Goal: Information Seeking & Learning: Check status

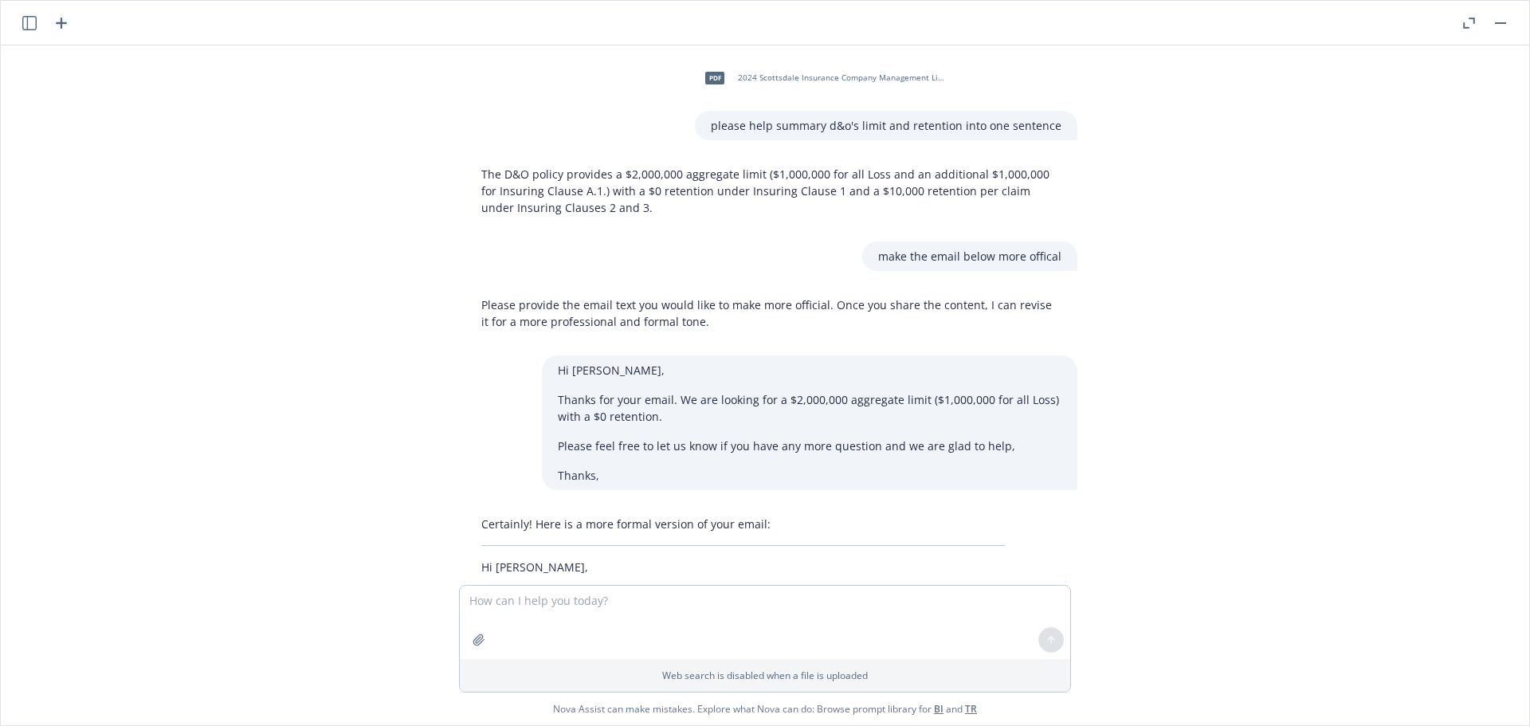
scroll to position [631, 0]
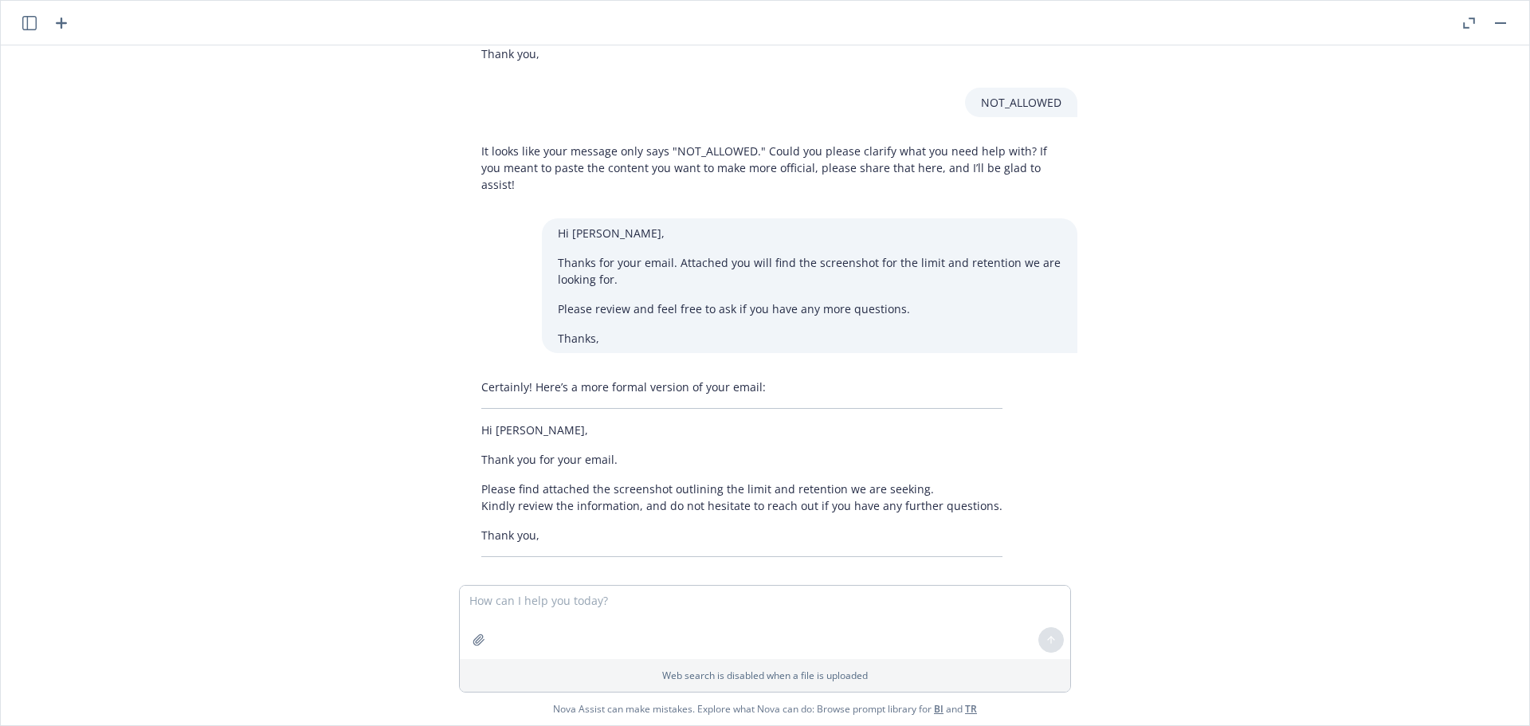
click at [492, 643] on div at bounding box center [479, 640] width 38 height 38
click at [485, 643] on button "button" at bounding box center [478, 639] width 25 height 25
click at [547, 531] on textarea at bounding box center [765, 547] width 610 height 73
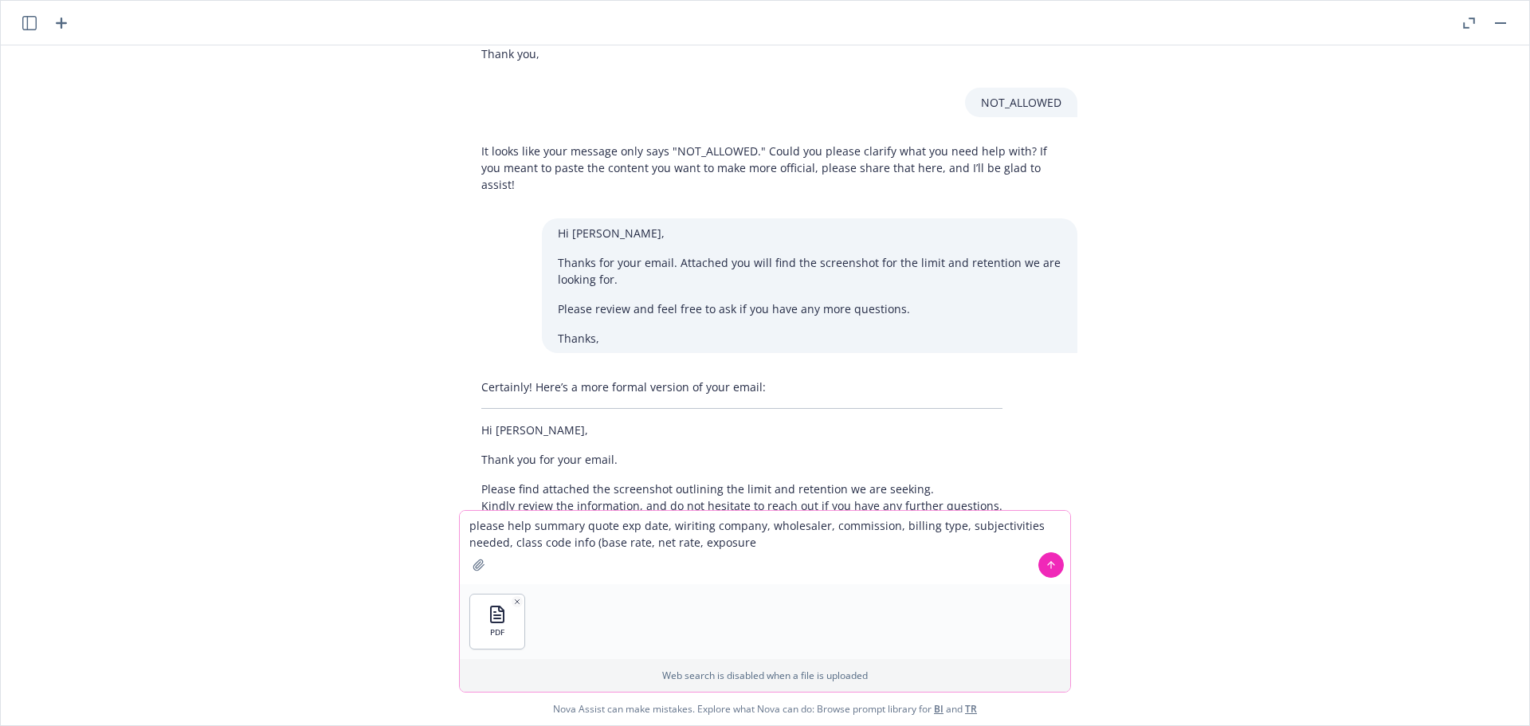
type textarea "please help summary quote exp date, wiriting company, wholesaler, commission, b…"
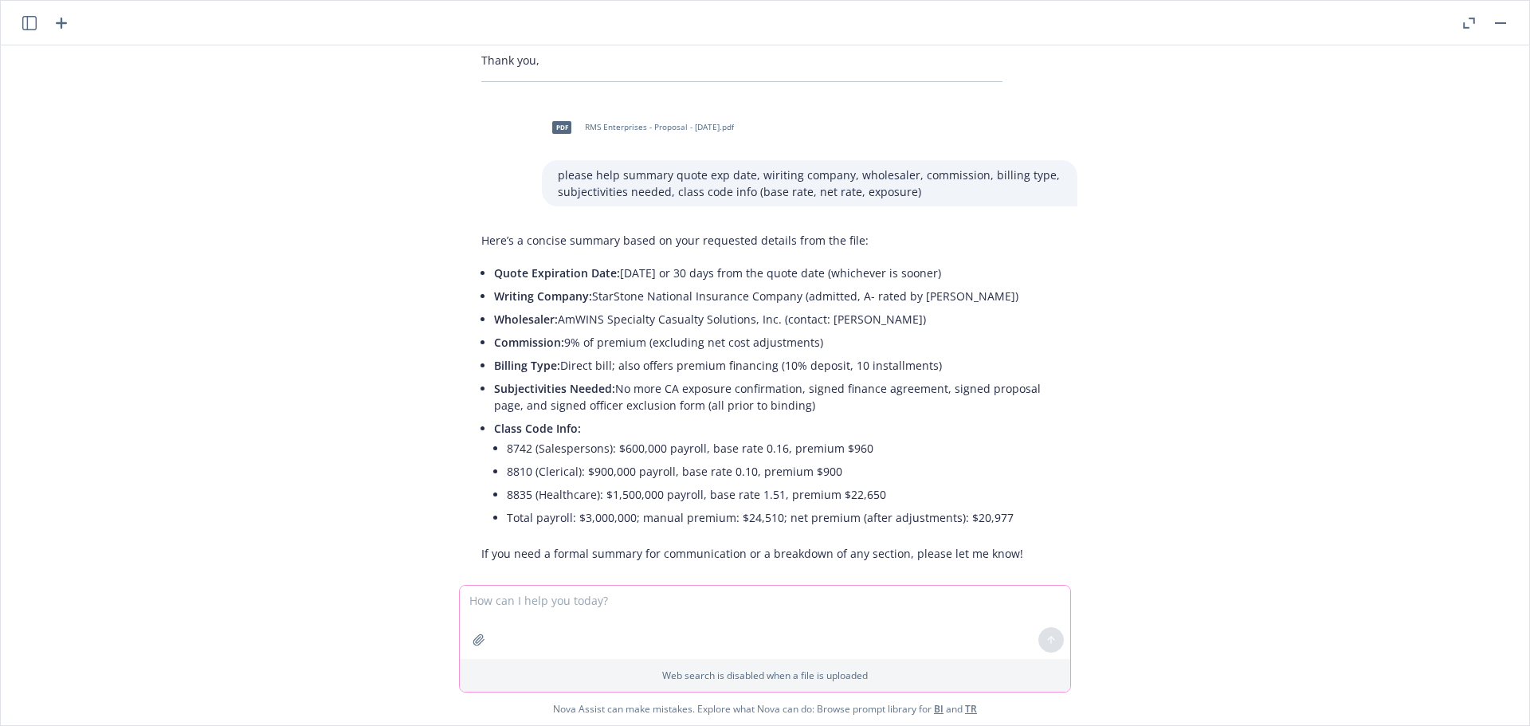
scroll to position [1111, 0]
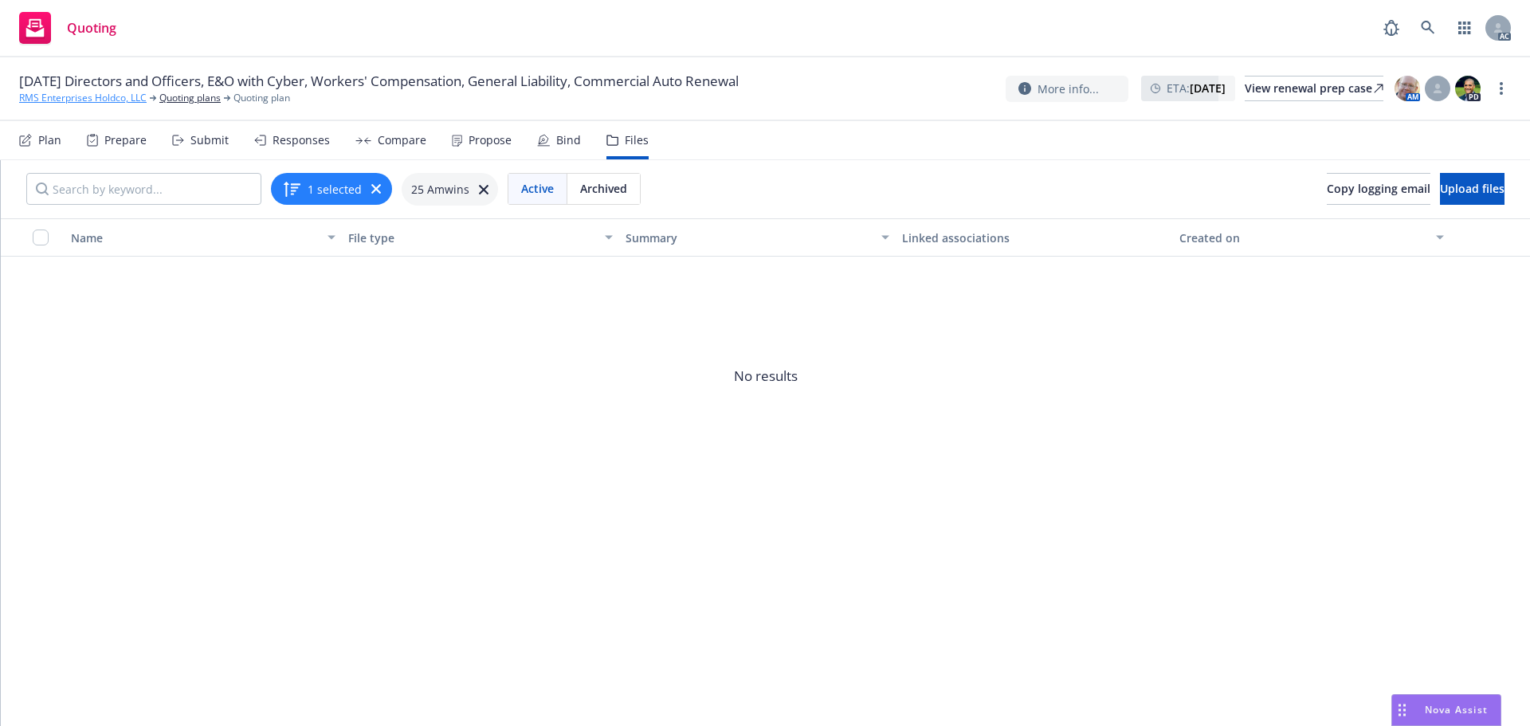
click at [64, 99] on link "RMS Enterprises Holdco, LLC" at bounding box center [82, 98] width 127 height 14
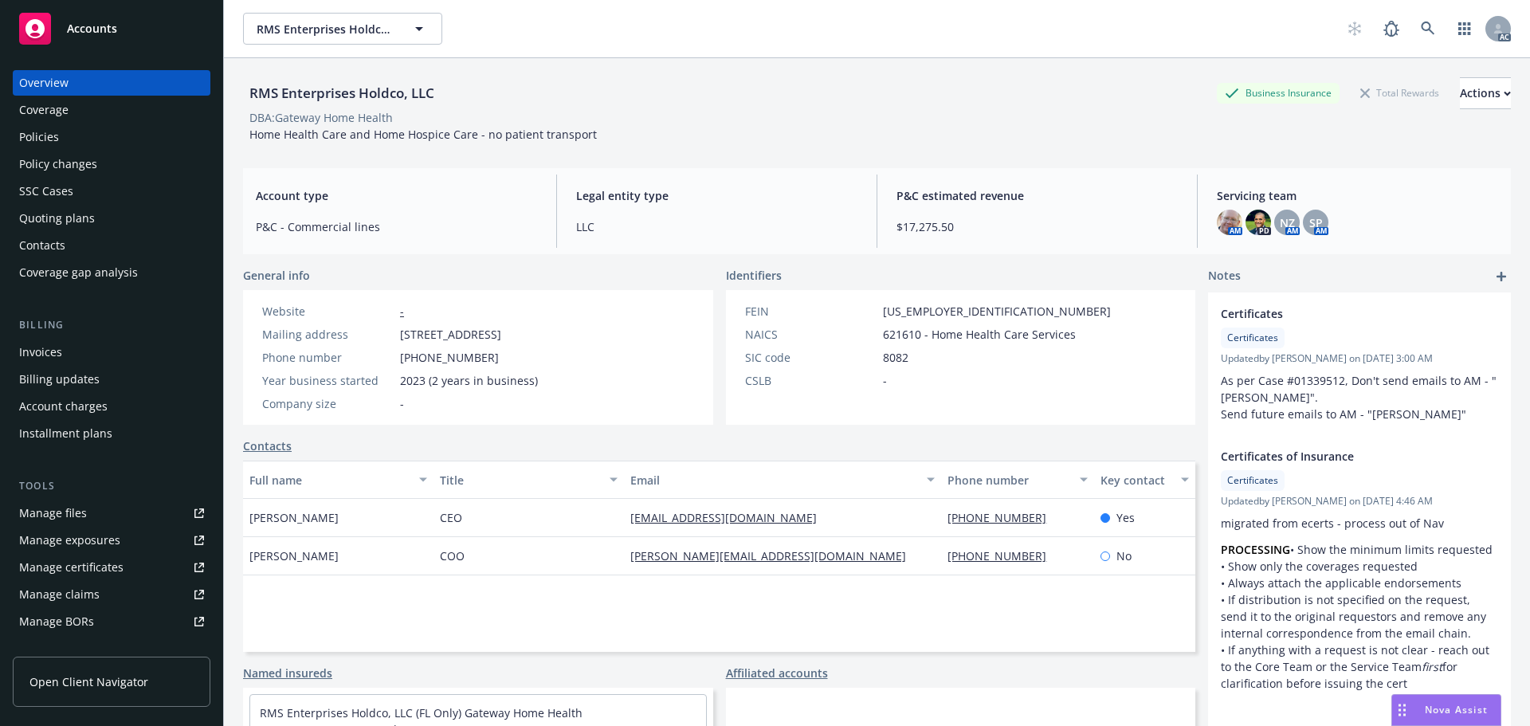
click at [65, 510] on div "Manage files" at bounding box center [53, 512] width 68 height 25
click at [58, 206] on div "Quoting plans" at bounding box center [57, 218] width 76 height 25
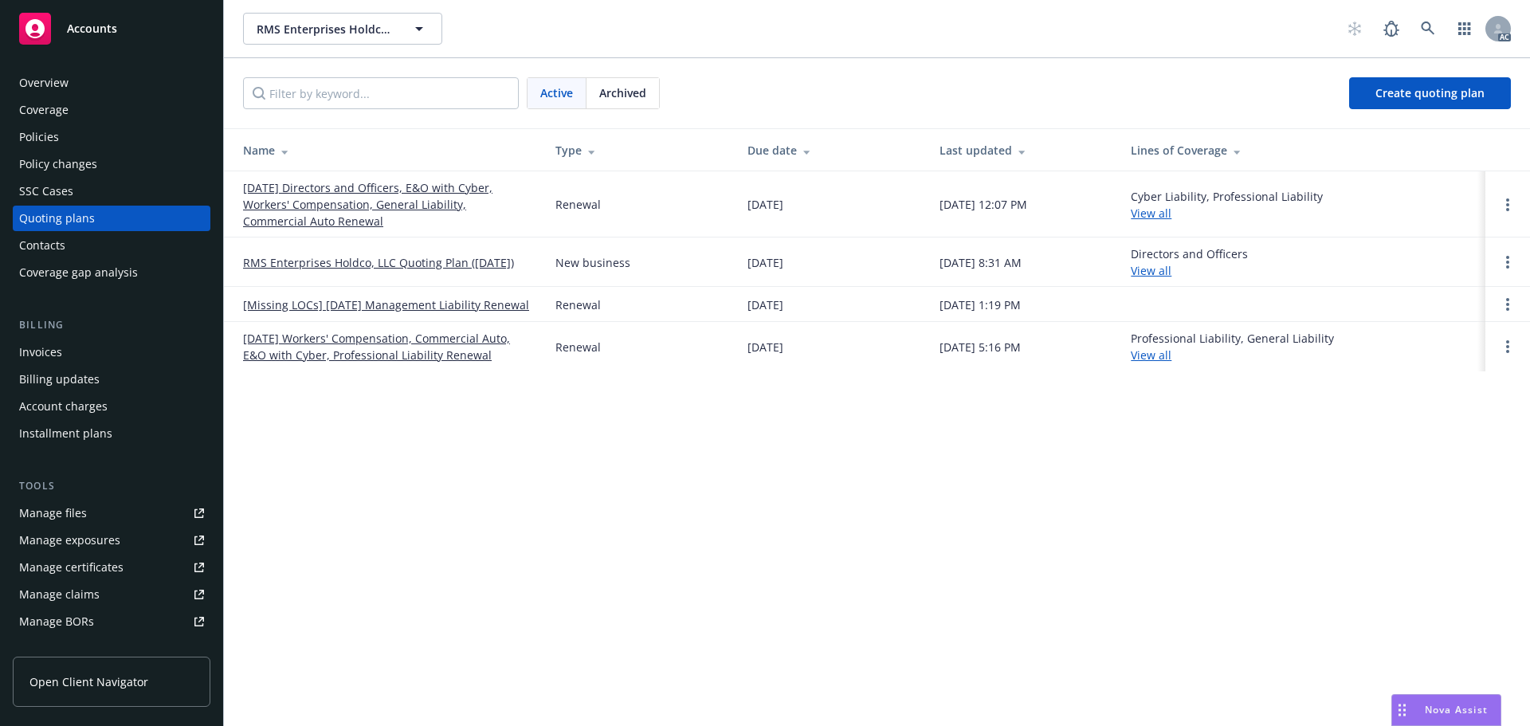
click at [305, 194] on link "[DATE] Directors and Officers, E&O with Cyber, Workers' Compensation, General L…" at bounding box center [386, 204] width 287 height 50
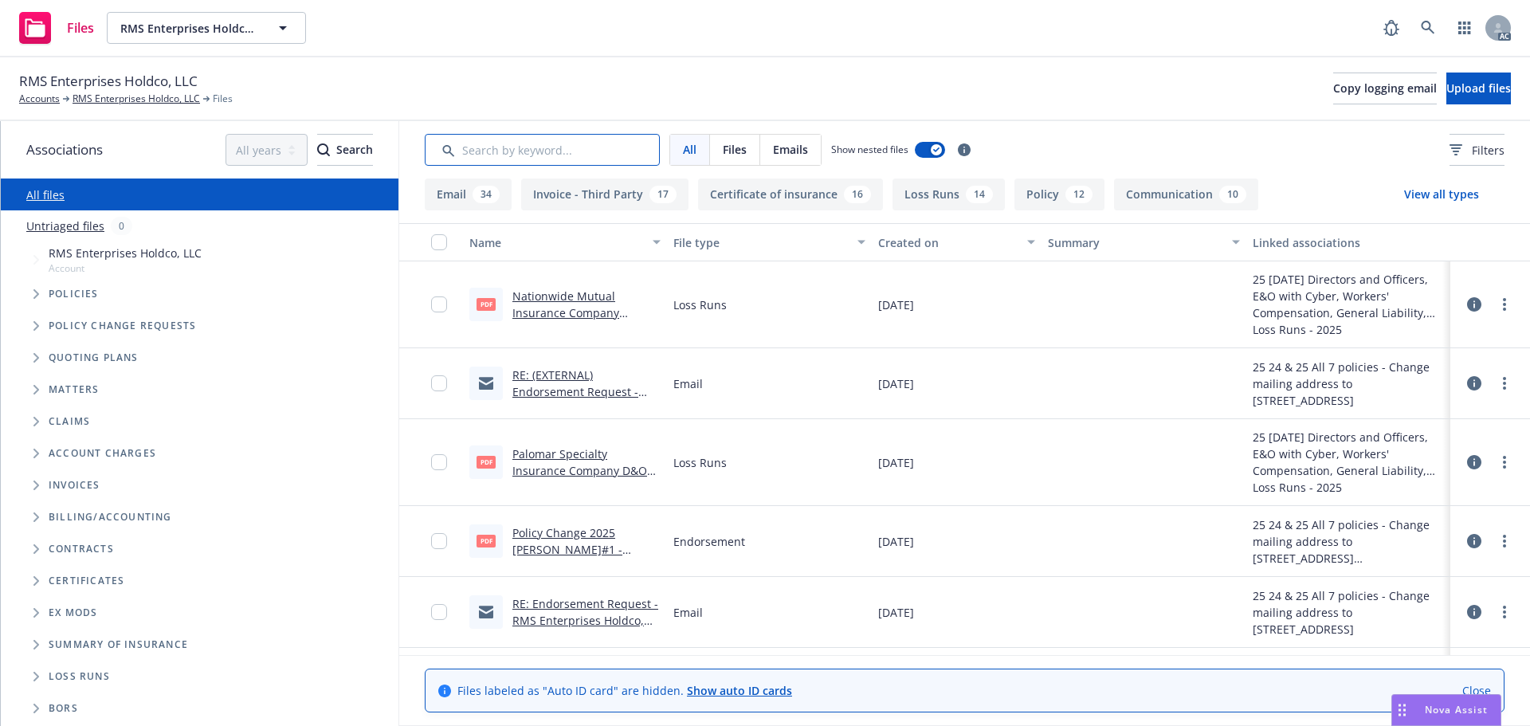
click at [517, 152] on input "Search by keyword..." at bounding box center [542, 150] width 235 height 32
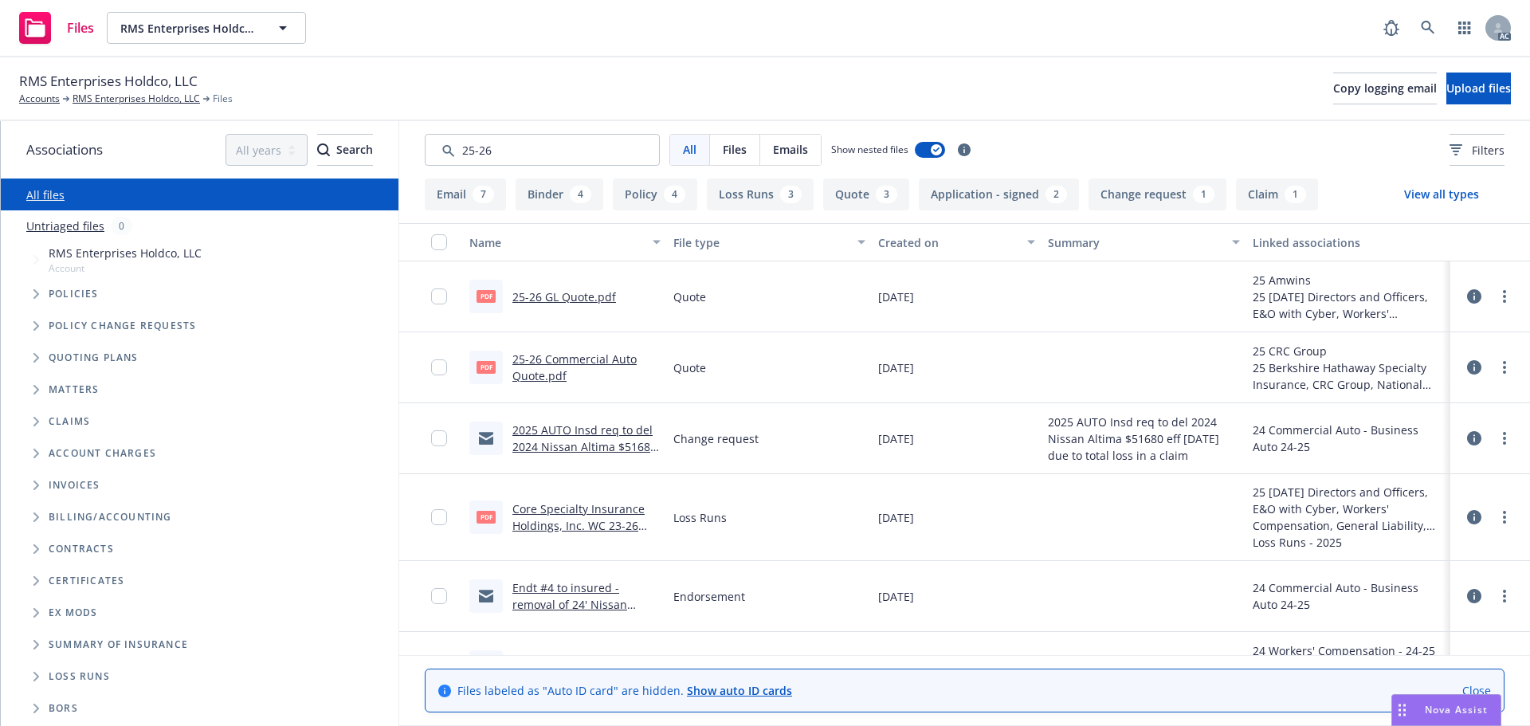
click at [985, 245] on div "Created on" at bounding box center [948, 242] width 140 height 17
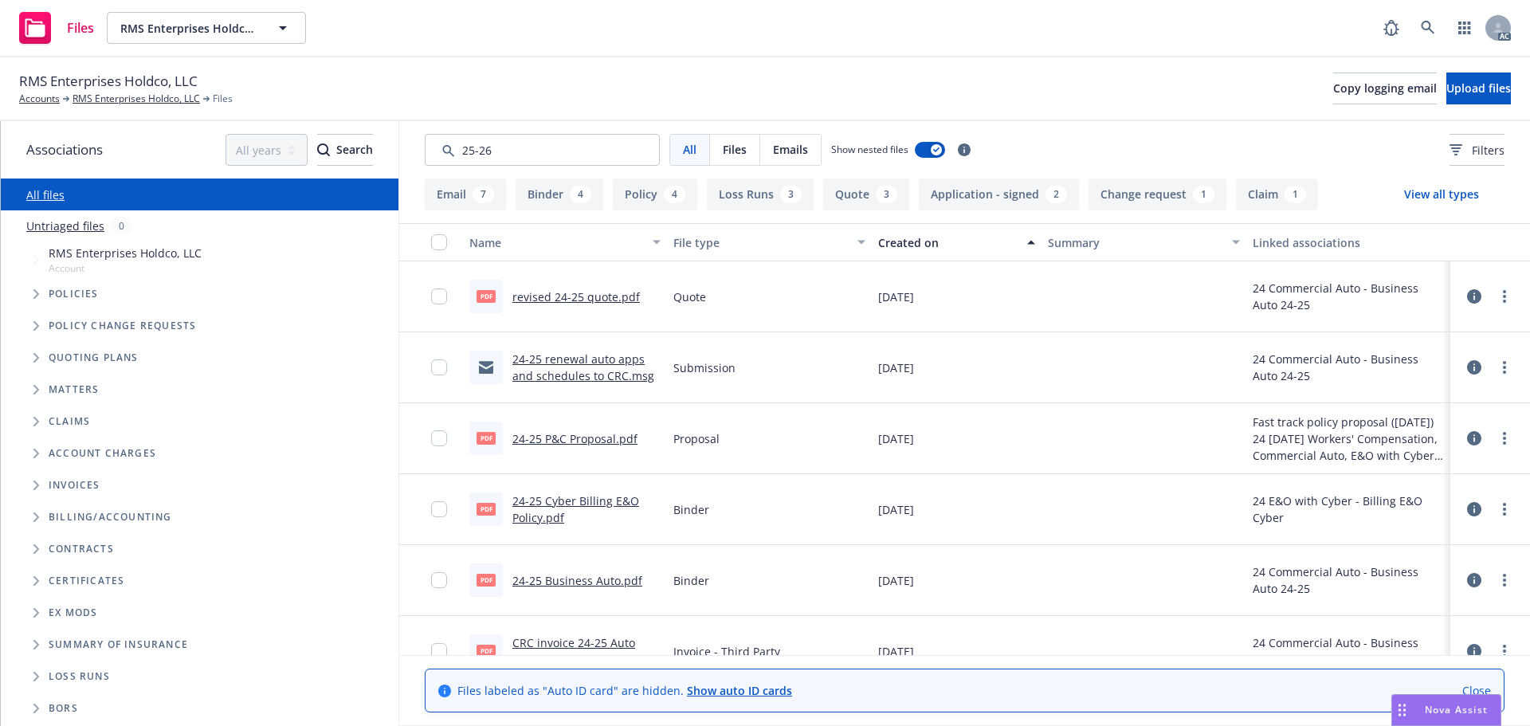
click at [967, 237] on div "Created on" at bounding box center [948, 242] width 140 height 17
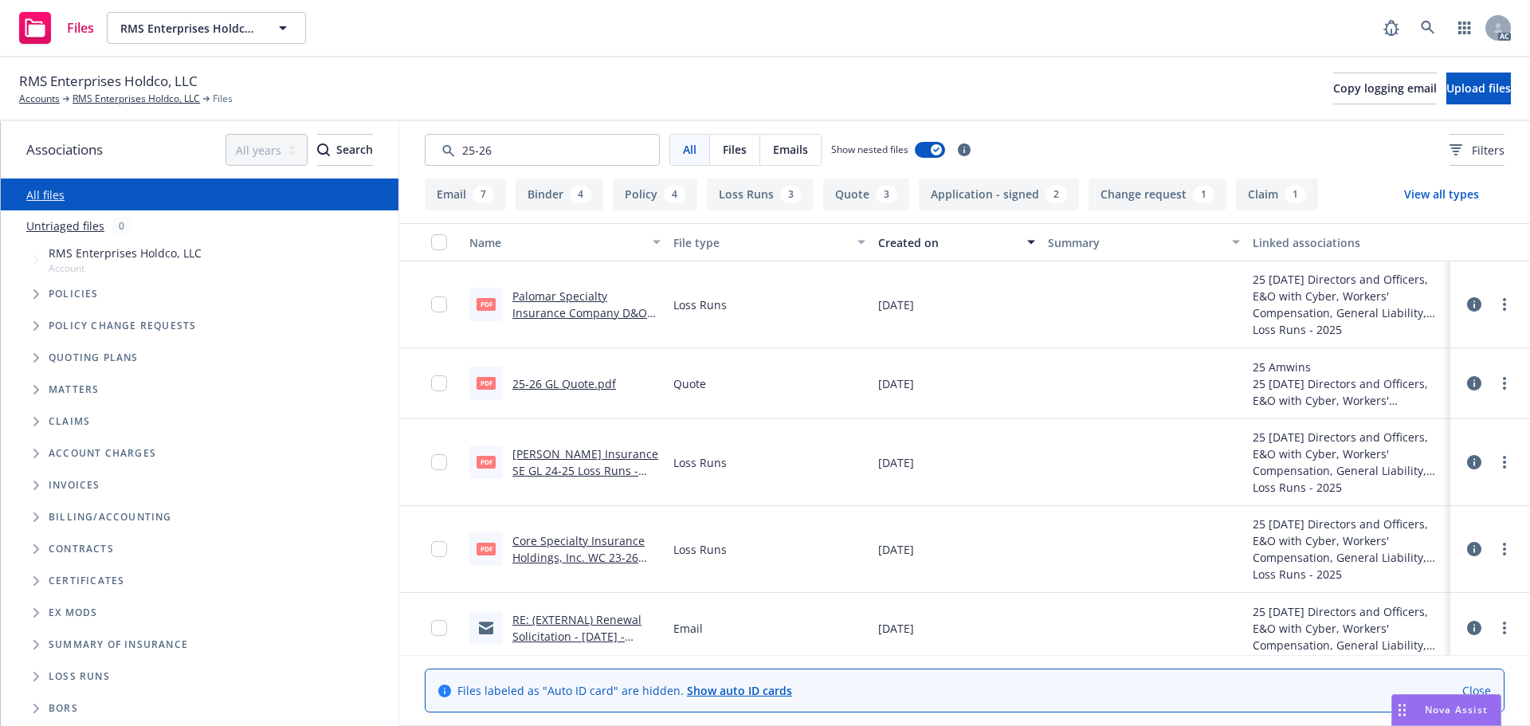
click at [858, 199] on button "Quote 3" at bounding box center [866, 194] width 86 height 32
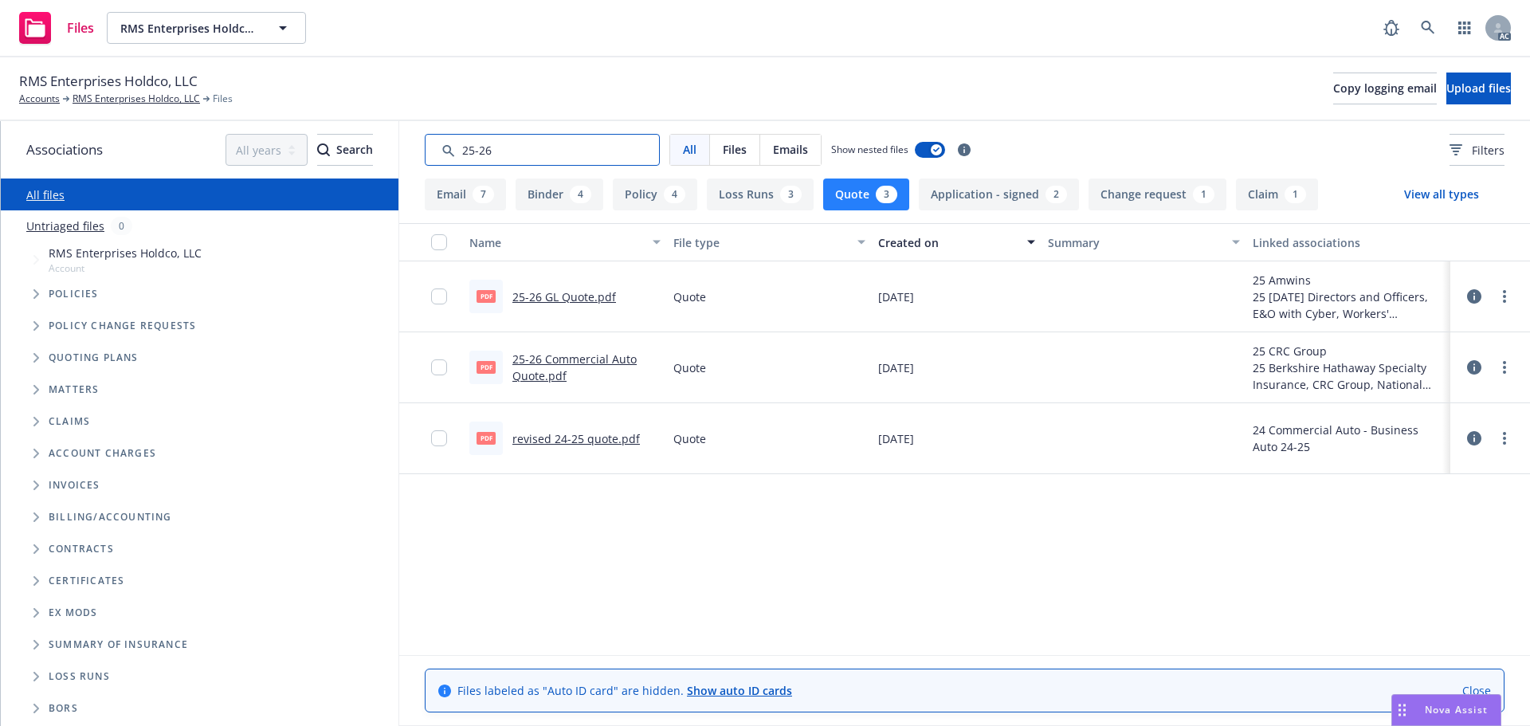
click at [550, 149] on input "Search by keyword..." at bounding box center [542, 150] width 235 height 32
type input "2"
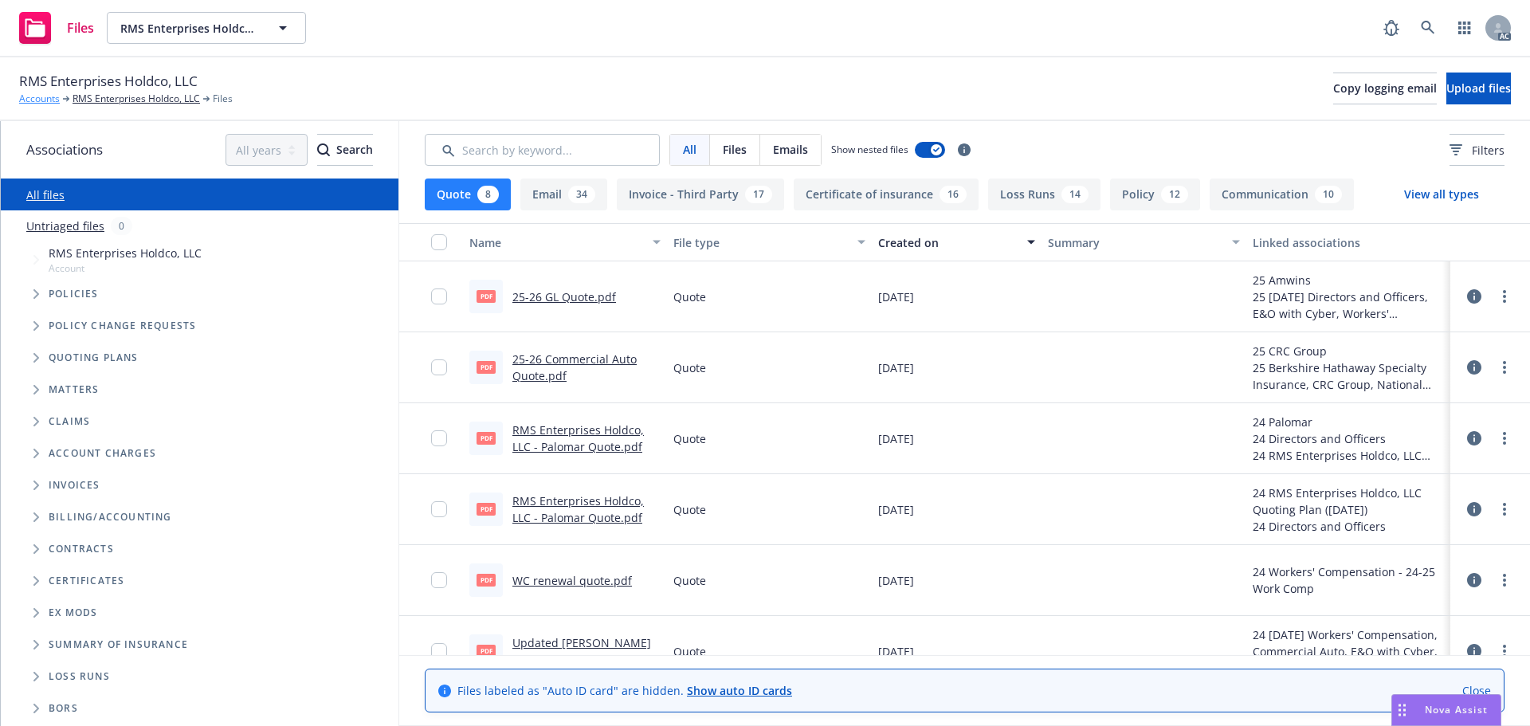
click at [36, 98] on link "Accounts" at bounding box center [39, 99] width 41 height 14
